Goal: Task Accomplishment & Management: Manage account settings

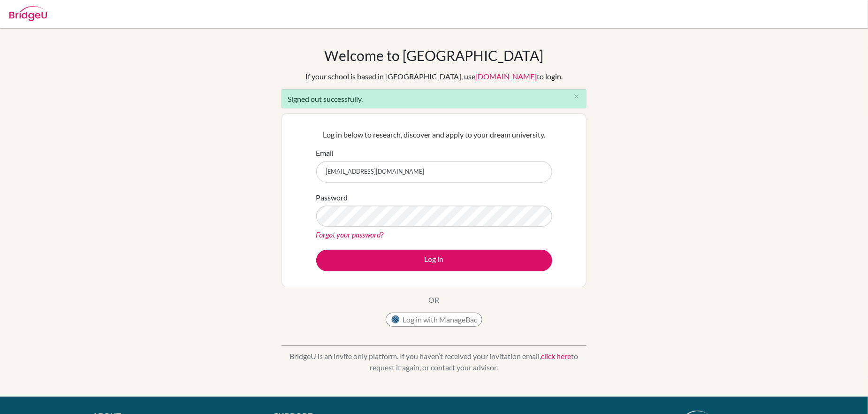
click at [321, 172] on input "[EMAIL_ADDRESS][DOMAIN_NAME]" at bounding box center [434, 172] width 236 height 22
type input "[PERSON_NAME][EMAIL_ADDRESS][PERSON_NAME][DOMAIN_NAME]"
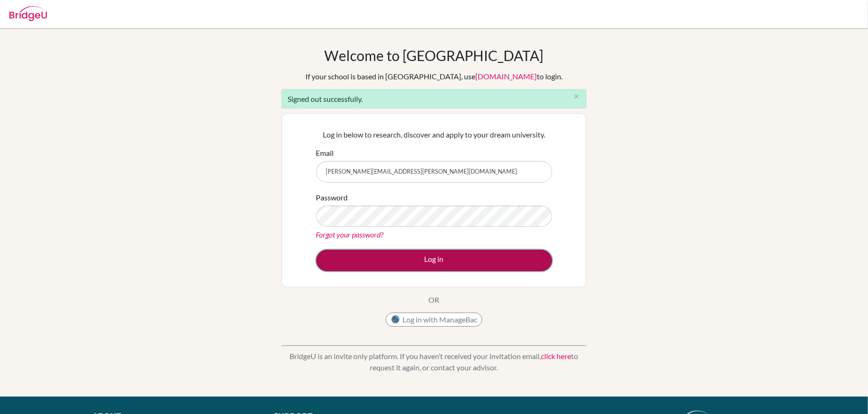
click at [396, 259] on button "Log in" at bounding box center [434, 261] width 236 height 22
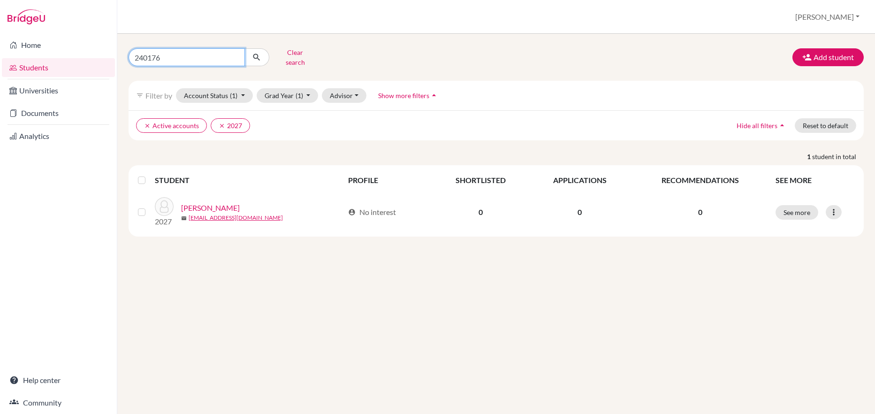
drag, startPoint x: 162, startPoint y: 53, endPoint x: 126, endPoint y: 53, distance: 36.1
click at [126, 53] on div "240176 Clear search" at bounding box center [246, 57] width 250 height 24
type input "250039"
click button "submit" at bounding box center [256, 57] width 25 height 18
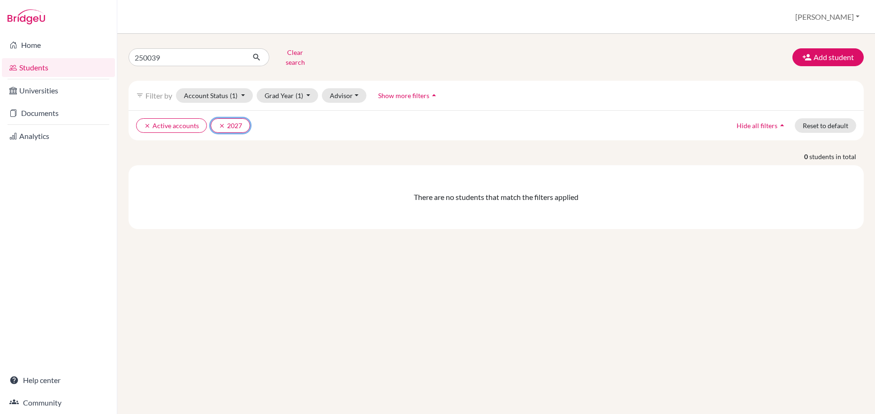
click at [233, 119] on button "clear 2027" at bounding box center [230, 125] width 39 height 15
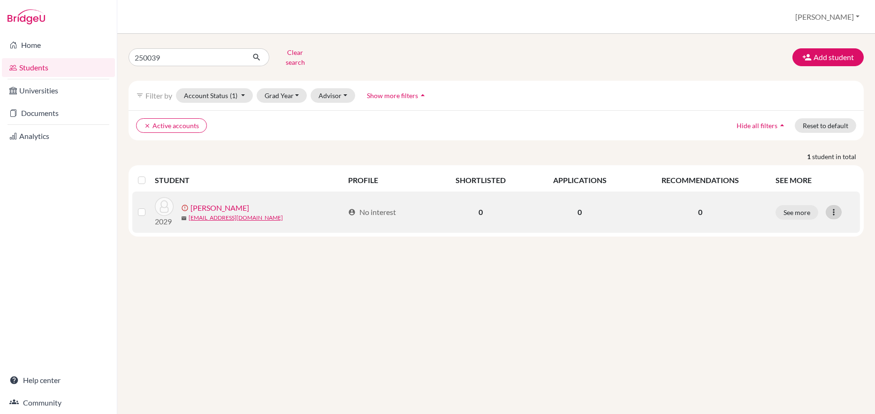
click at [836, 207] on icon at bounding box center [833, 211] width 9 height 9
click at [802, 254] on button "Resend invite email" at bounding box center [798, 261] width 85 height 15
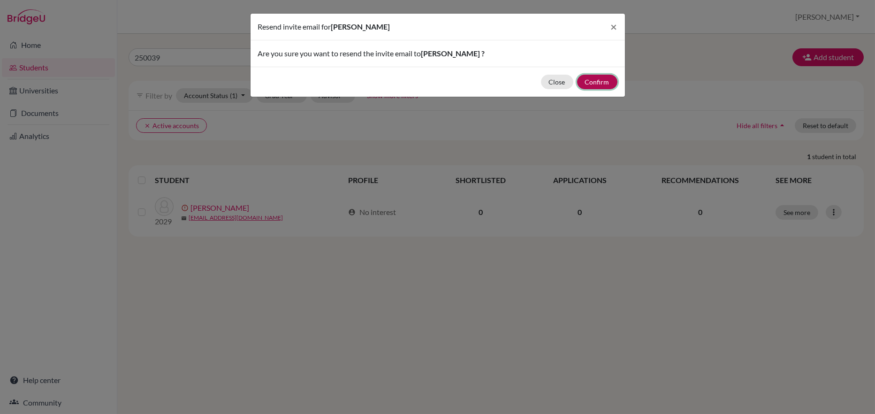
click at [612, 81] on button "Confirm" at bounding box center [597, 82] width 40 height 15
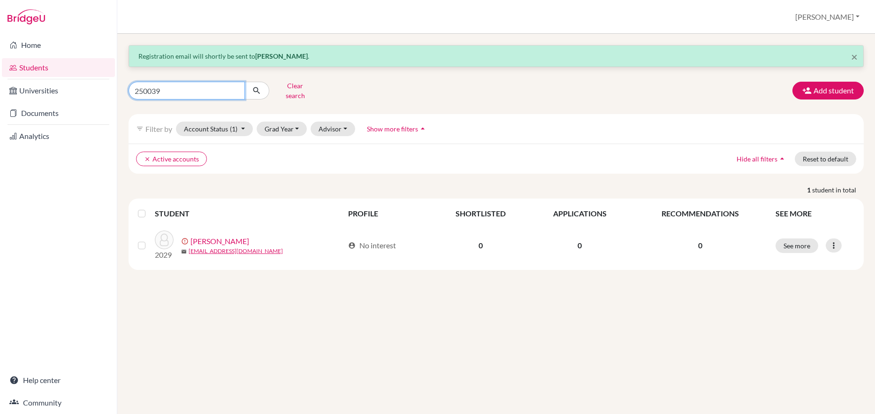
drag, startPoint x: 173, startPoint y: 86, endPoint x: 135, endPoint y: 89, distance: 38.1
click at [135, 89] on input "250039" at bounding box center [187, 91] width 116 height 18
click at [169, 88] on input "250039" at bounding box center [187, 91] width 116 height 18
type input "2"
type input "180254"
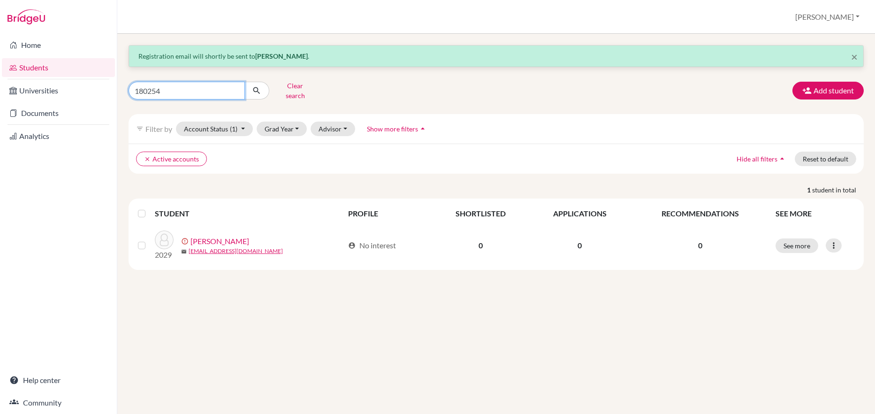
click button "submit" at bounding box center [256, 91] width 25 height 18
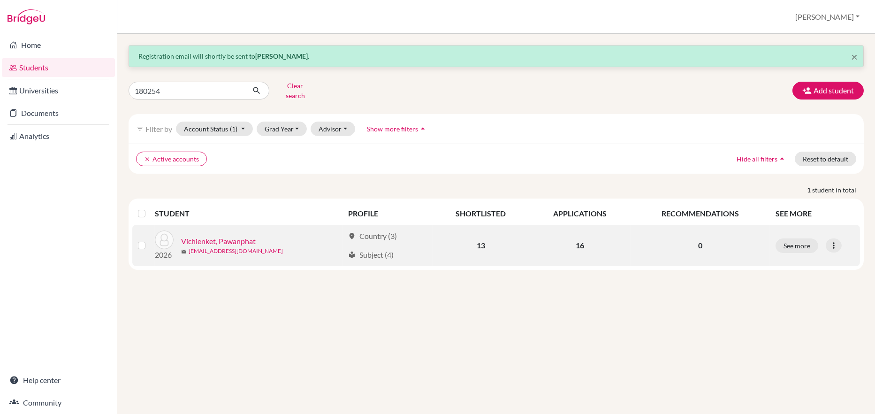
click at [206, 247] on link "180254@ucis.ac.th" at bounding box center [236, 251] width 94 height 8
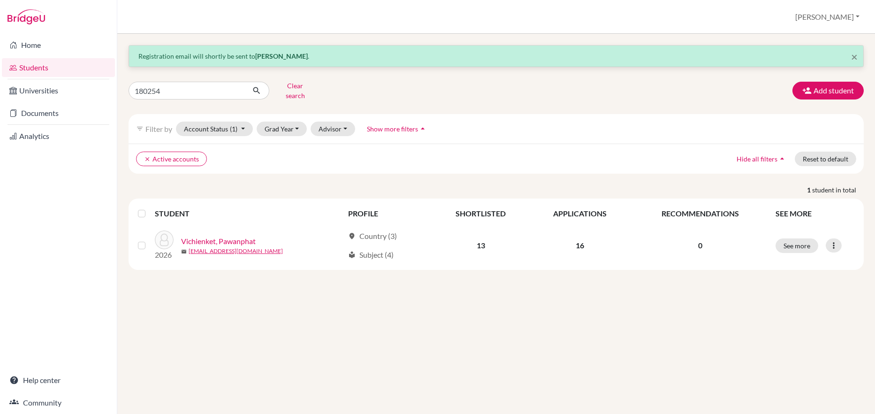
click at [562, 359] on div "× Registration email will shortly be sent to Sihu Hwang . 180254 Clear search A…" at bounding box center [495, 224] width 757 height 380
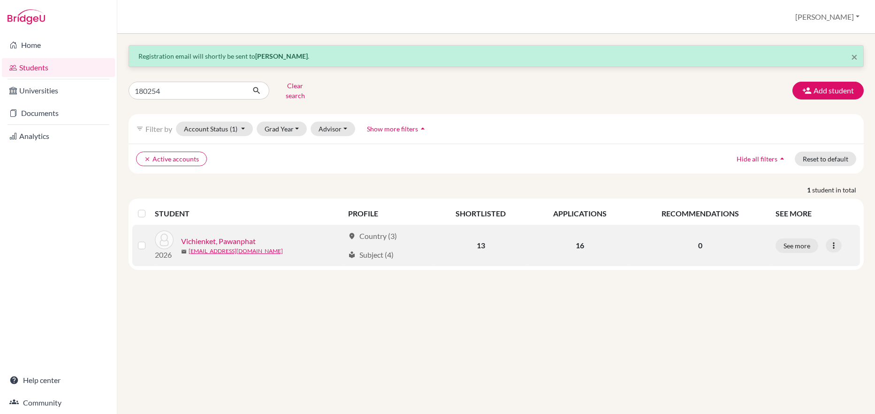
click at [228, 235] on link "Vichienket, Pawanphat" at bounding box center [218, 240] width 75 height 11
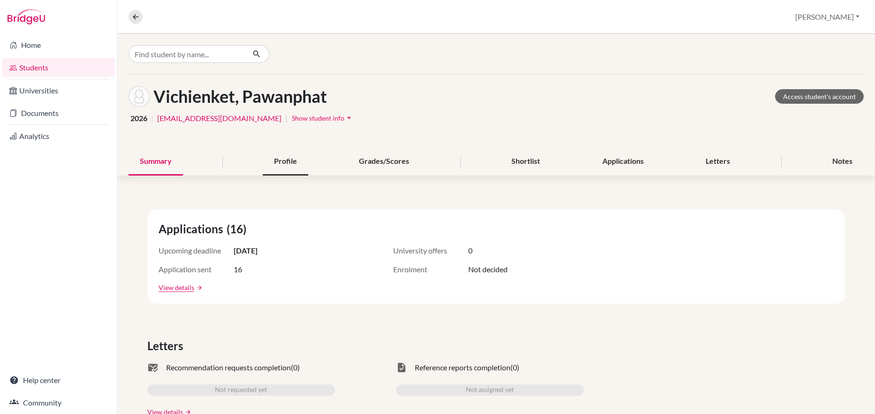
click at [283, 165] on div "Profile" at bounding box center [285, 162] width 45 height 28
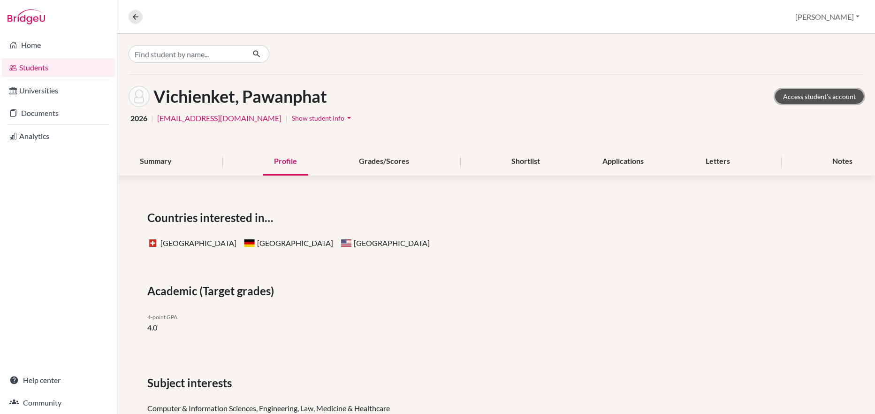
click at [800, 96] on link "Access student's account" at bounding box center [819, 96] width 89 height 15
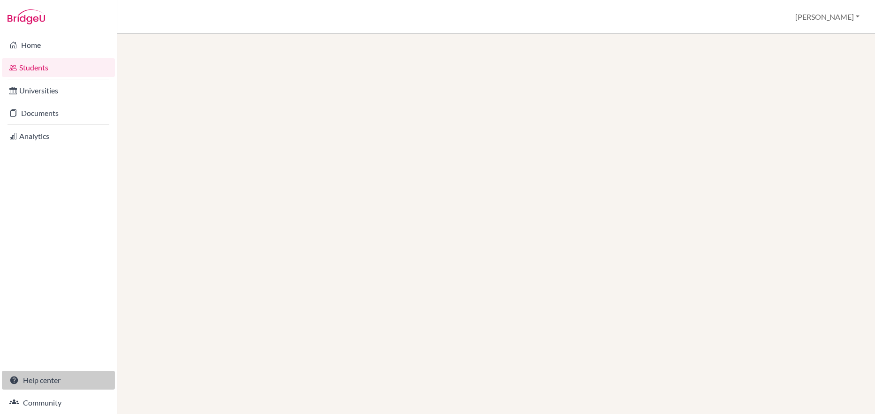
click at [37, 381] on link "Help center" at bounding box center [58, 380] width 113 height 19
click at [37, 400] on link "Community" at bounding box center [58, 402] width 113 height 19
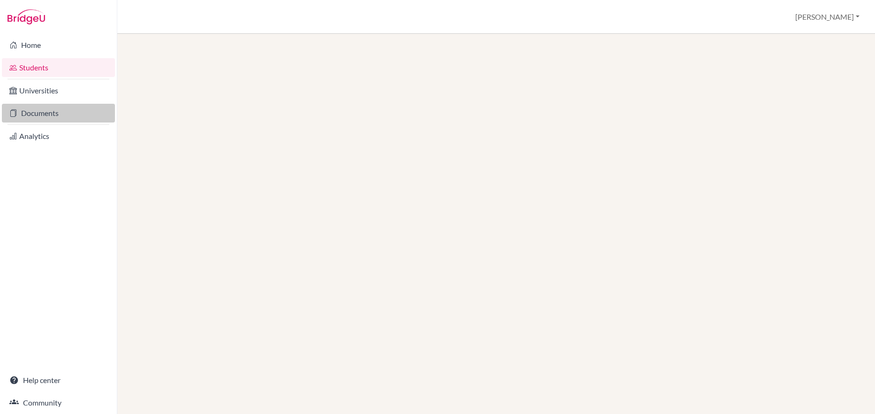
click at [50, 113] on link "Documents" at bounding box center [58, 113] width 113 height 19
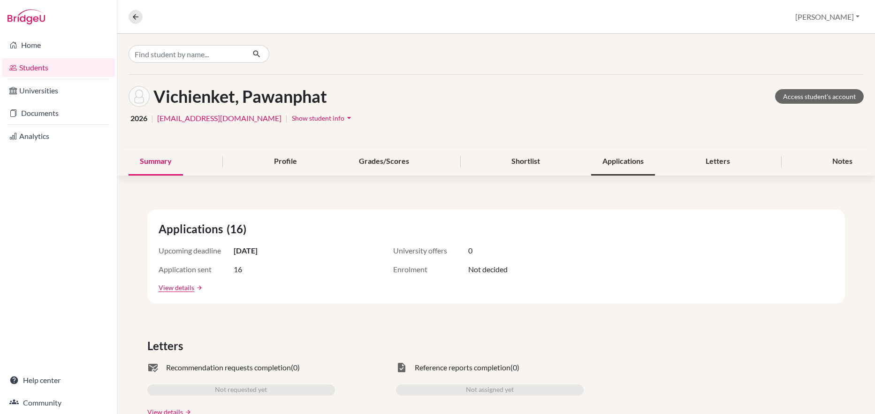
click at [628, 164] on div "Applications" at bounding box center [623, 162] width 64 height 28
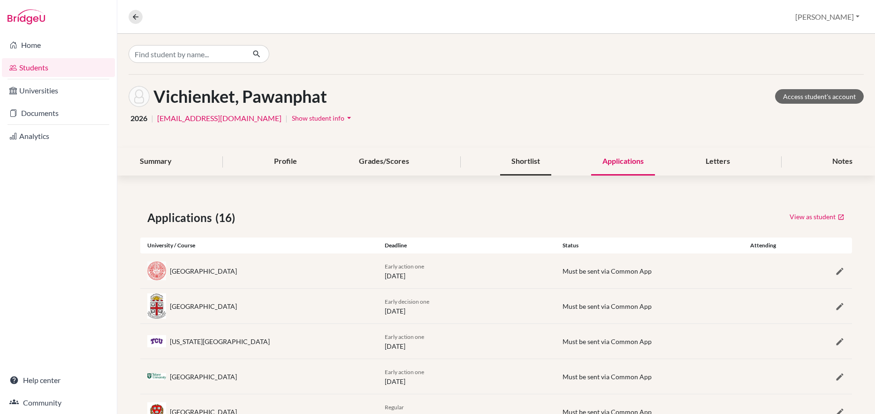
click at [528, 163] on div "Shortlist" at bounding box center [525, 162] width 51 height 28
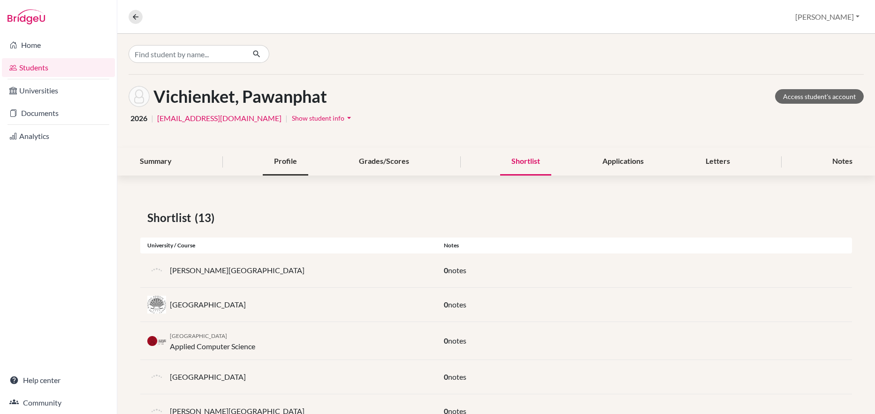
click at [289, 166] on div "Profile" at bounding box center [285, 162] width 45 height 28
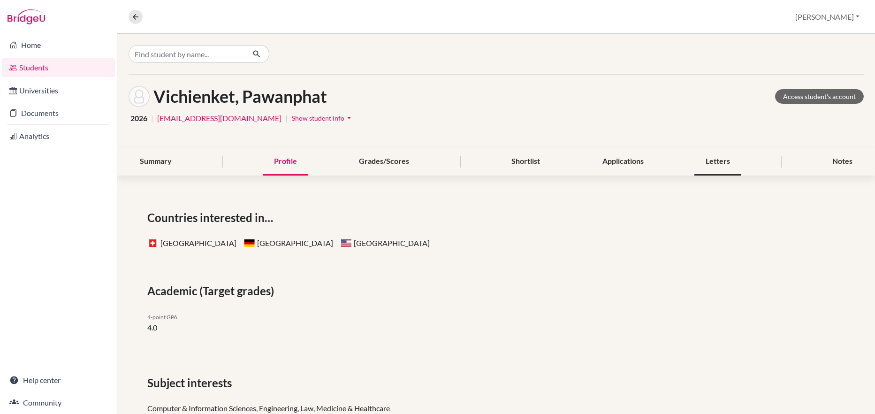
click at [704, 164] on div "Letters" at bounding box center [717, 162] width 47 height 28
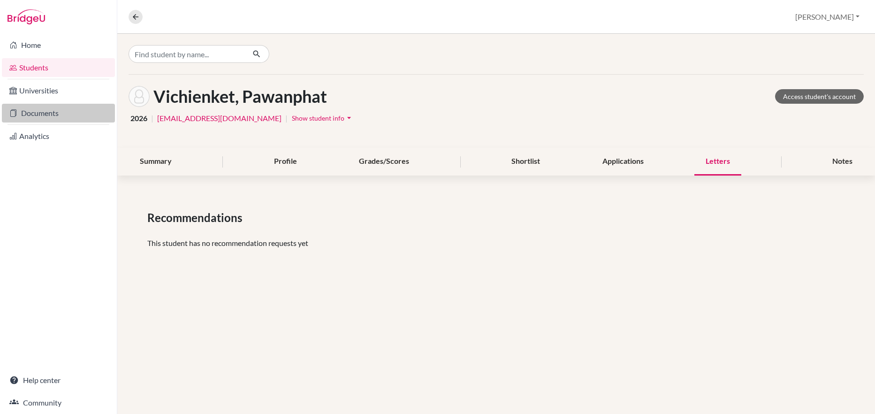
click at [47, 113] on link "Documents" at bounding box center [58, 113] width 113 height 19
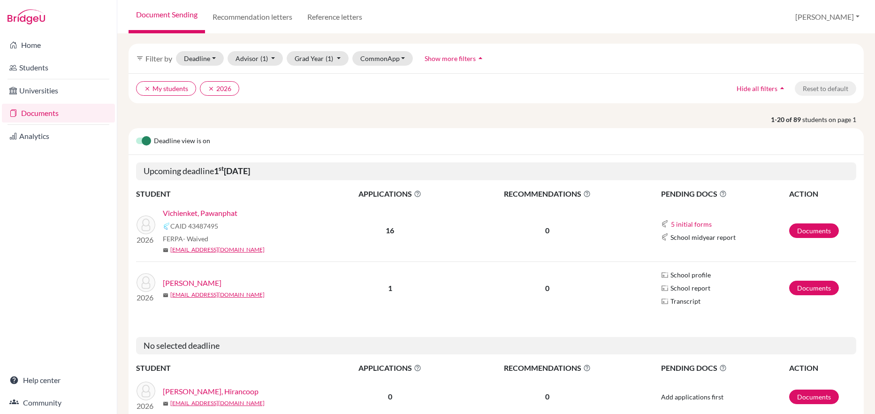
scroll to position [47, 0]
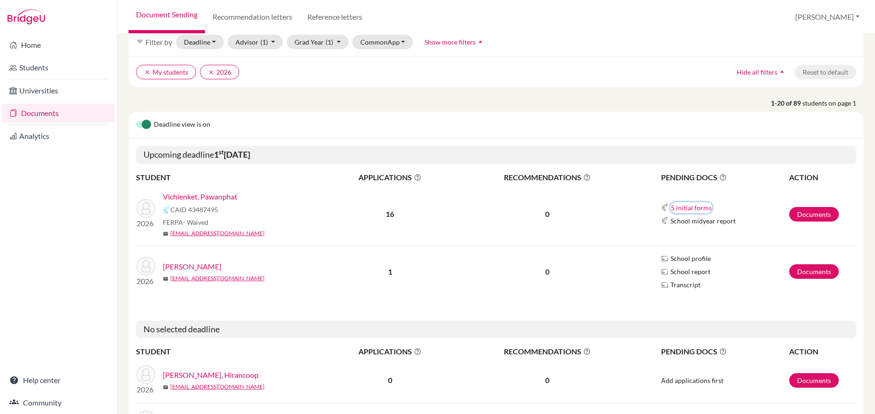
click at [672, 208] on button "5 initial forms" at bounding box center [691, 207] width 42 height 11
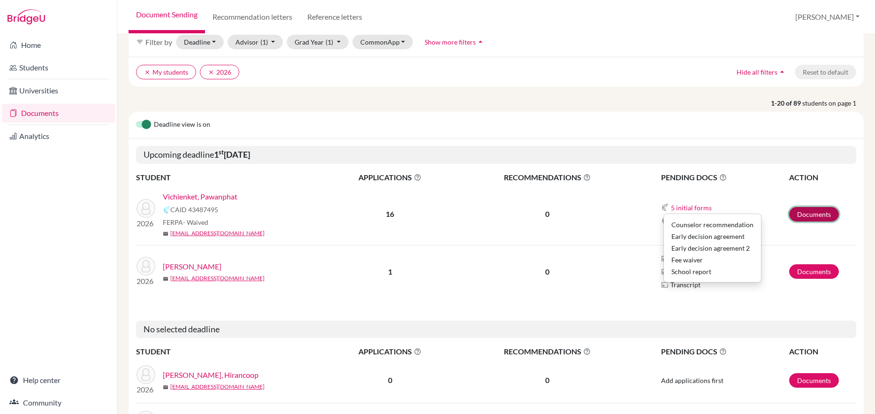
click at [802, 214] on link "Documents" at bounding box center [814, 214] width 50 height 15
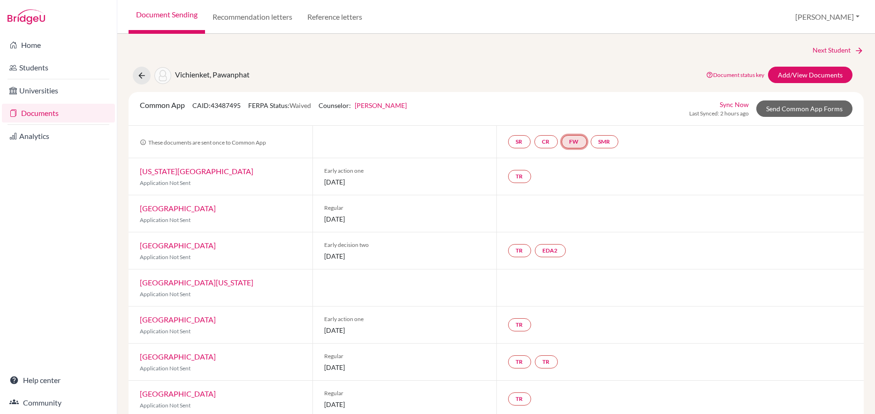
click at [571, 143] on link "FW" at bounding box center [573, 141] width 25 height 13
click at [793, 74] on link "Add/View Documents" at bounding box center [810, 75] width 84 height 16
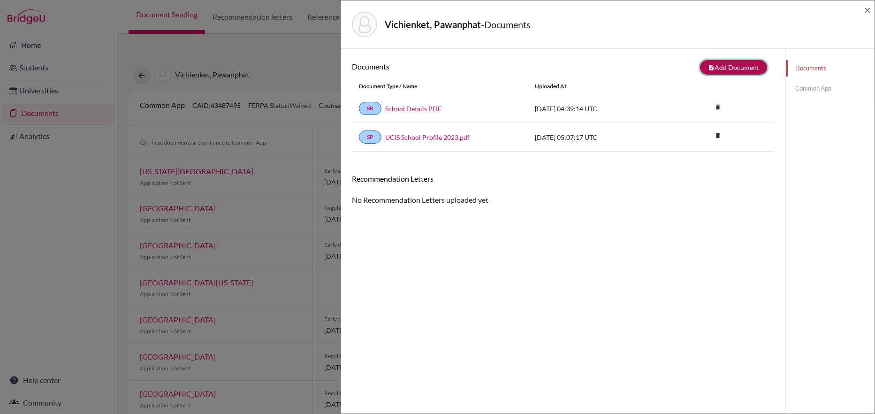
click at [715, 65] on button "note_add Add Document" at bounding box center [733, 67] width 67 height 15
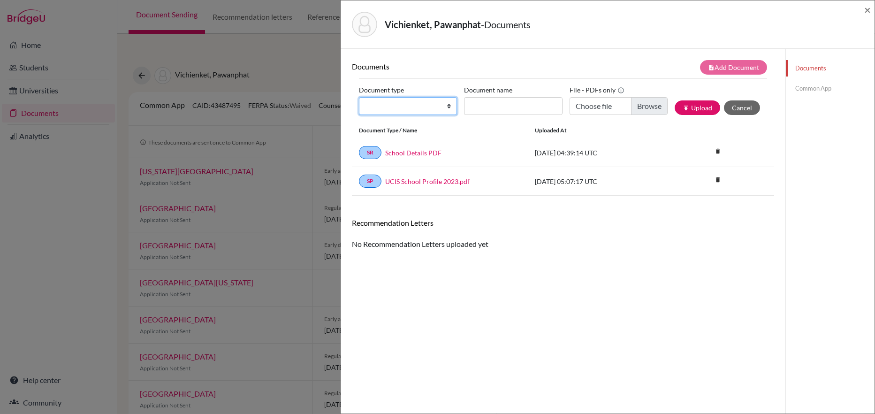
click at [446, 107] on select "Change explanation for Common App reports Counselor recommendation Internationa…" at bounding box center [408, 106] width 98 height 18
select select "39"
click at [359, 97] on select "Change explanation for Common App reports Counselor recommendation Internationa…" at bounding box center [408, 106] width 98 height 18
click at [485, 105] on input "Document name" at bounding box center [513, 106] width 98 height 18
type input "Fee Waiver"
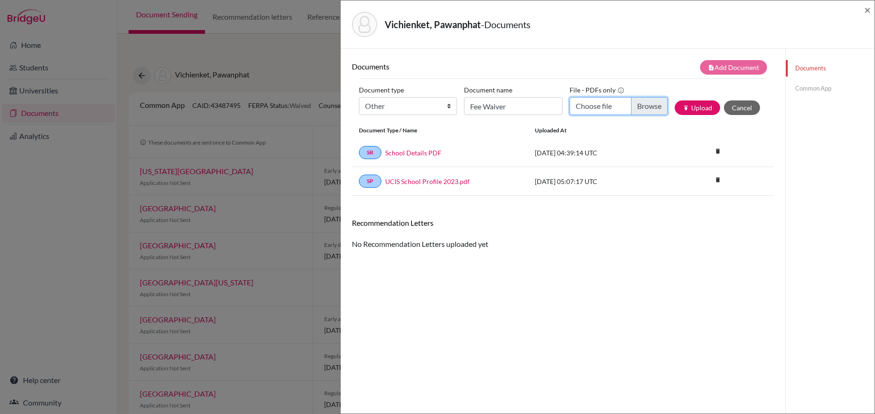
click at [594, 106] on input "Choose file" at bounding box center [618, 106] width 98 height 18
type input "C:\fakepath\Fee Waiver for Suri.pdf"
click at [688, 108] on button "publish Upload" at bounding box center [696, 107] width 45 height 15
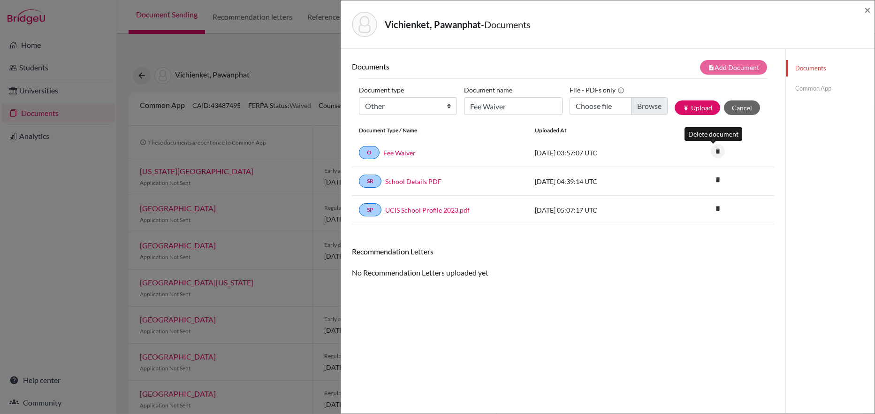
click at [713, 150] on icon "delete" at bounding box center [718, 151] width 14 height 14
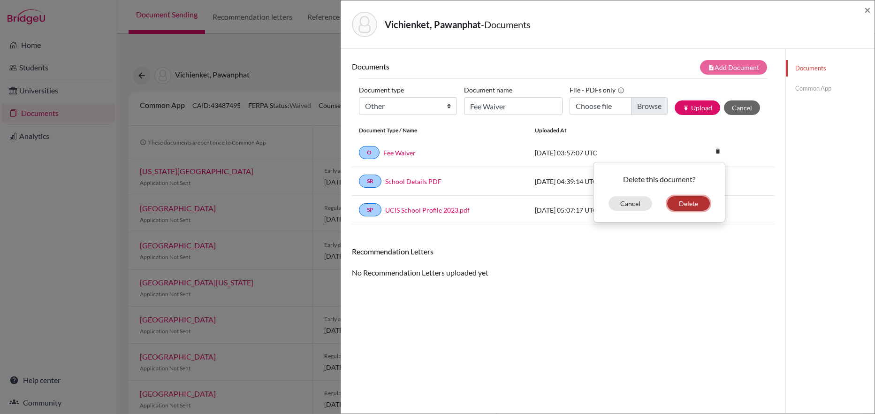
click at [685, 202] on button "Delete" at bounding box center [688, 203] width 43 height 15
